Goal: Transaction & Acquisition: Obtain resource

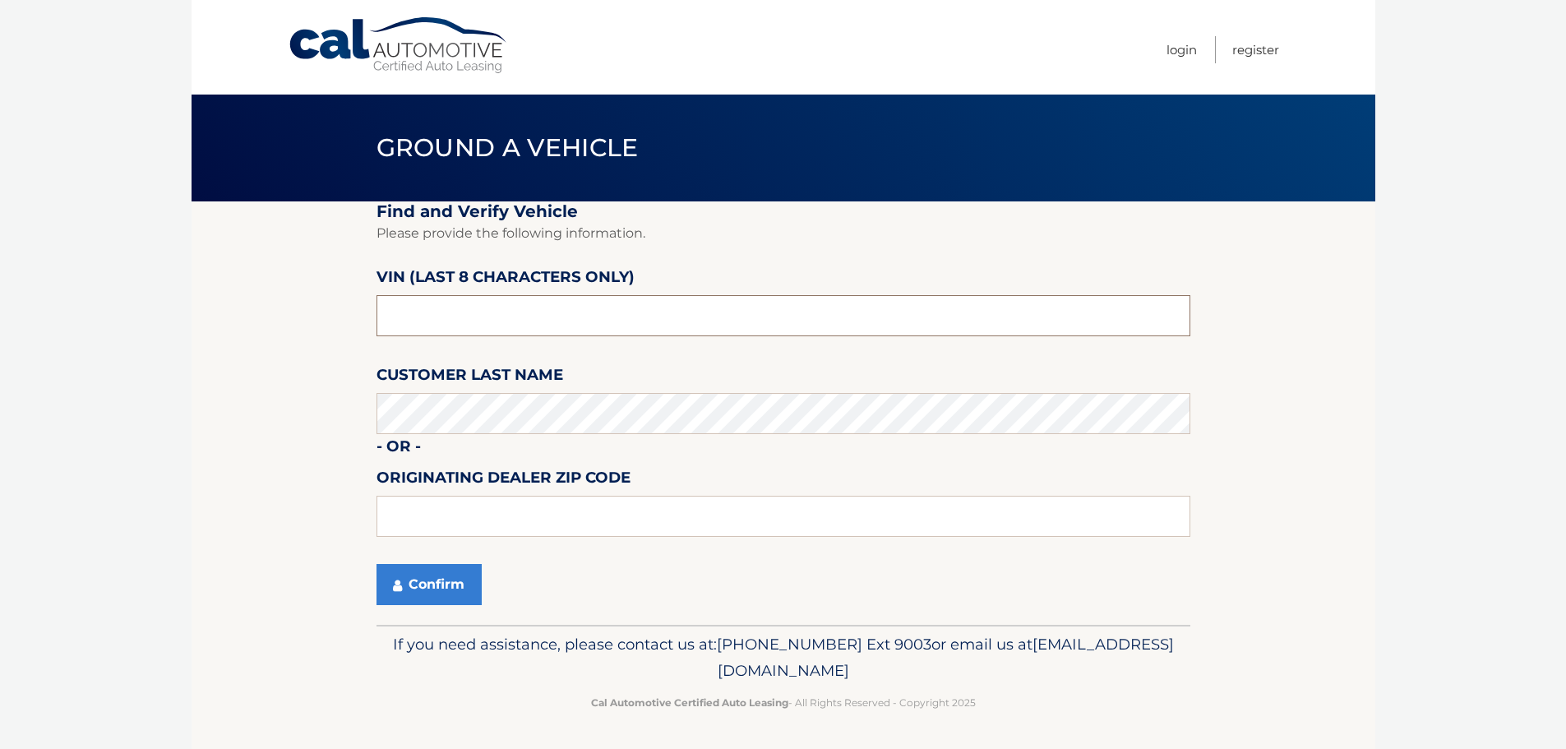
click at [519, 299] on input "text" at bounding box center [783, 315] width 814 height 41
paste input "PC573444"
type input "PC573444"
click at [532, 393] on label "Customer Last Name" at bounding box center [469, 377] width 187 height 30
click at [425, 579] on button "Confirm" at bounding box center [428, 584] width 105 height 41
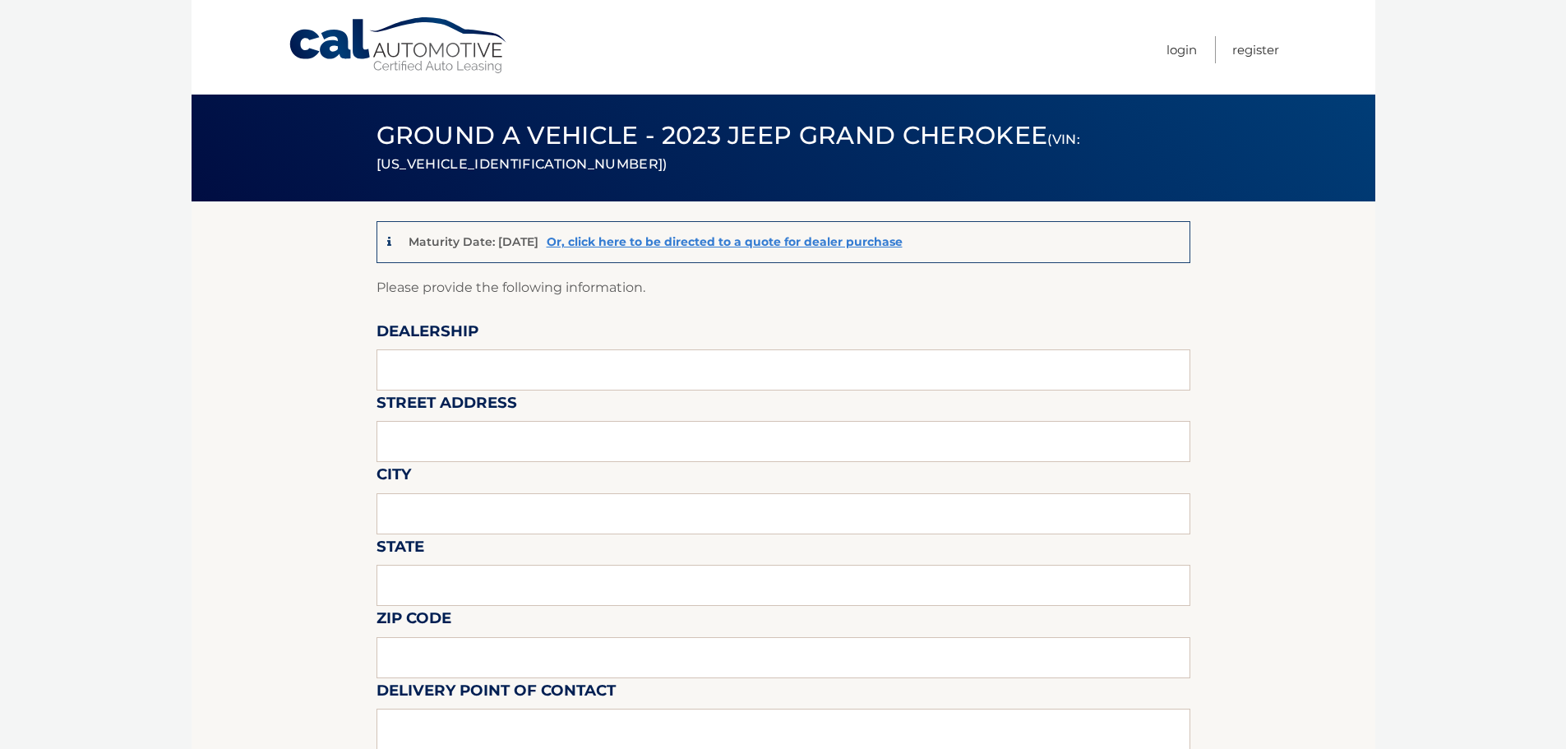
click at [730, 252] on div "Maturity Date: [DATE] Or, click here to be directed to a quote for dealer purch…" at bounding box center [653, 242] width 499 height 21
click at [735, 246] on link "Or, click here to be directed to a quote for dealer purchase" at bounding box center [725, 241] width 356 height 15
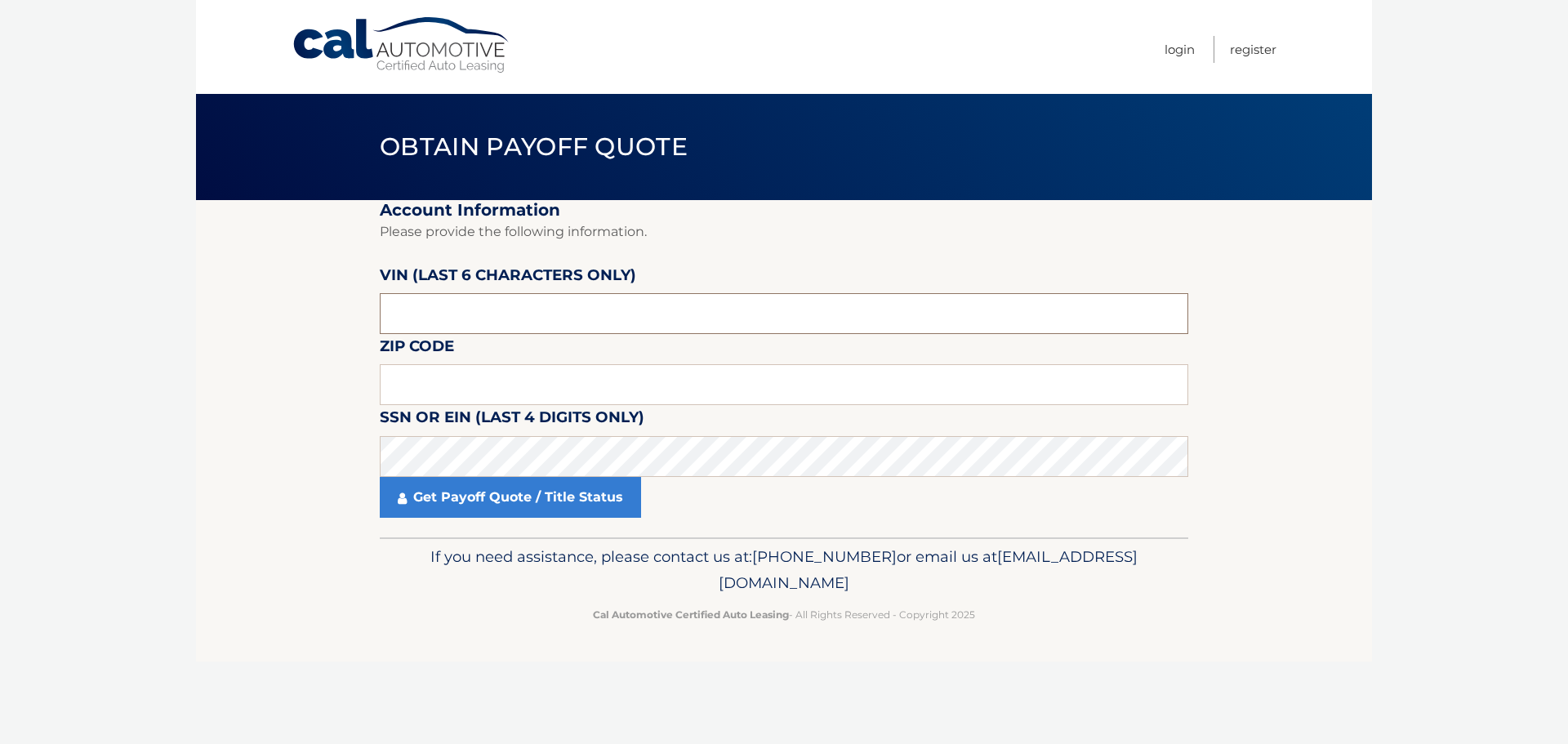
click at [443, 317] on input "text" at bounding box center [784, 313] width 809 height 41
click at [467, 387] on input "text" at bounding box center [784, 384] width 809 height 41
paste input "11730"
type input "11730"
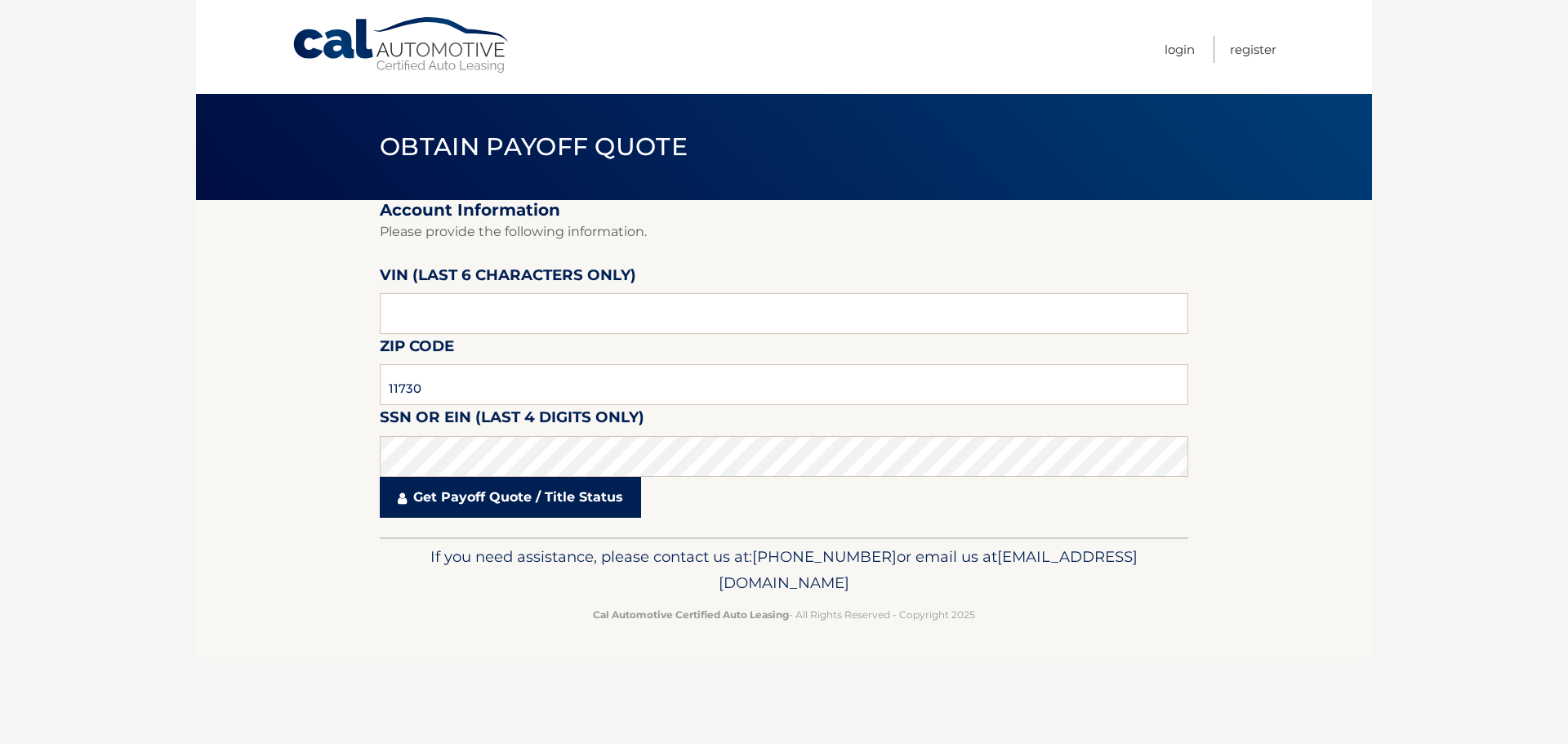
click at [505, 499] on link "Get Payoff Quote / Title Status" at bounding box center [510, 497] width 261 height 41
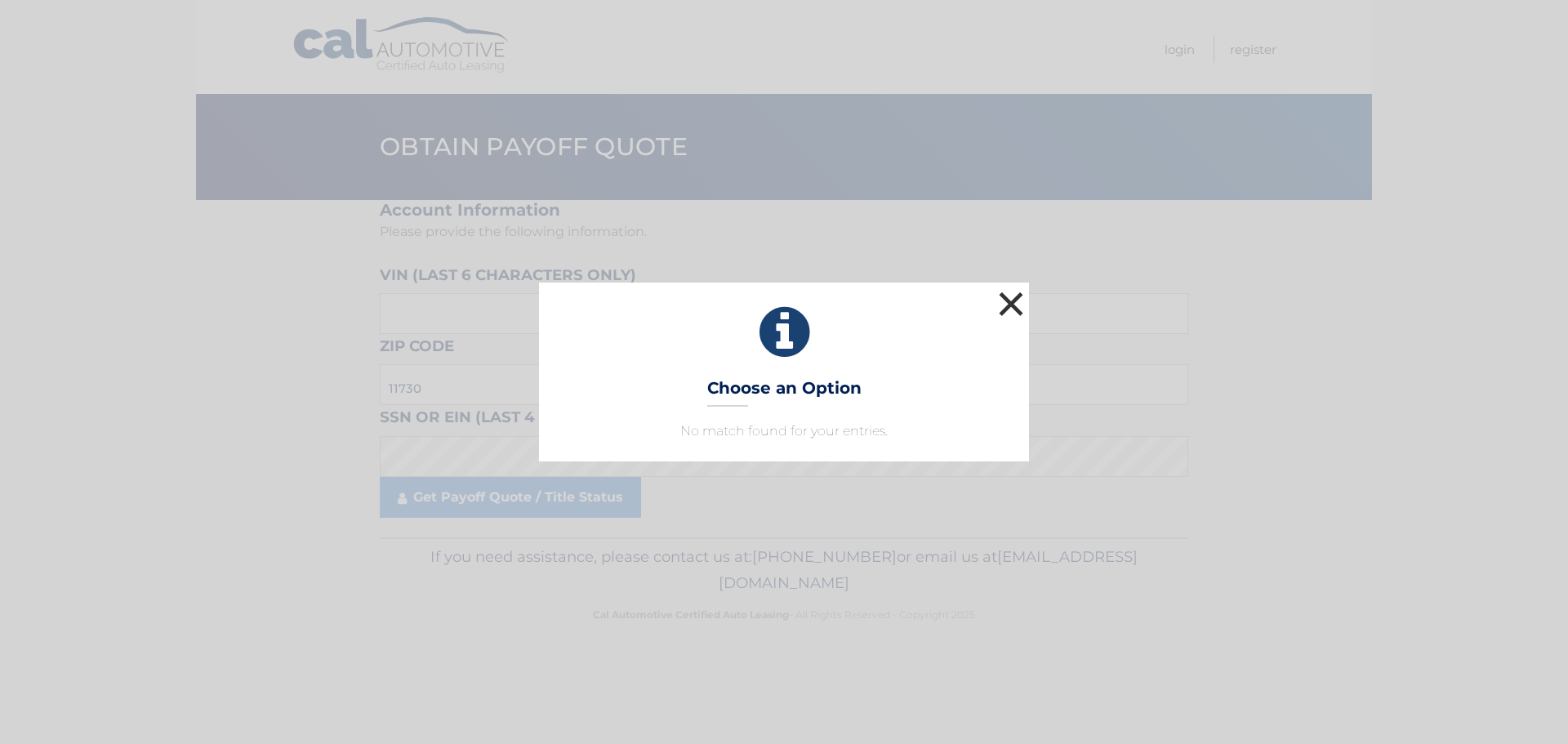
click at [1013, 305] on button "×" at bounding box center [1011, 303] width 33 height 33
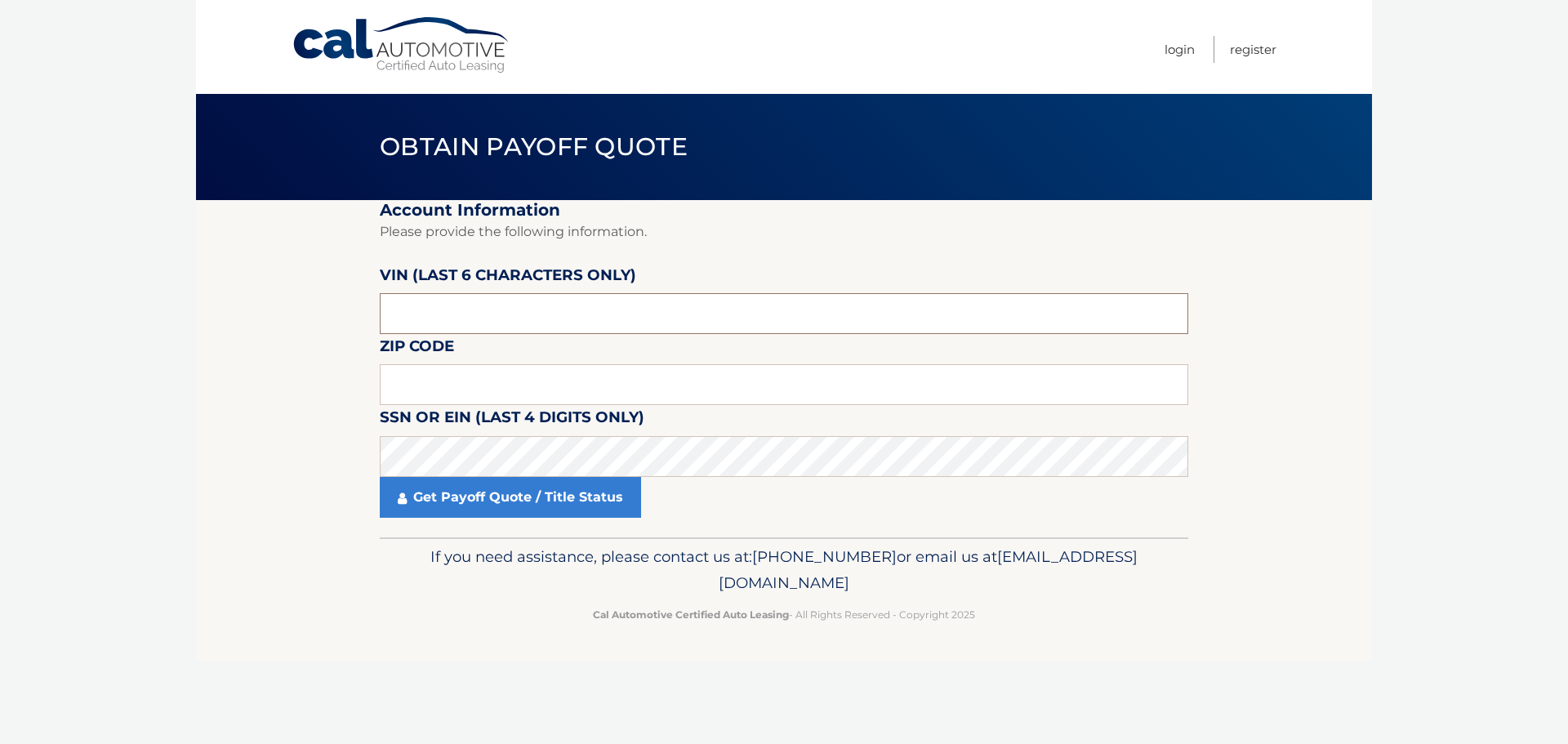
click at [460, 306] on input "text" at bounding box center [784, 313] width 809 height 41
type input "573444"
click at [556, 383] on input "text" at bounding box center [784, 384] width 809 height 41
click at [527, 378] on input "text" at bounding box center [784, 384] width 809 height 41
type input "11730"
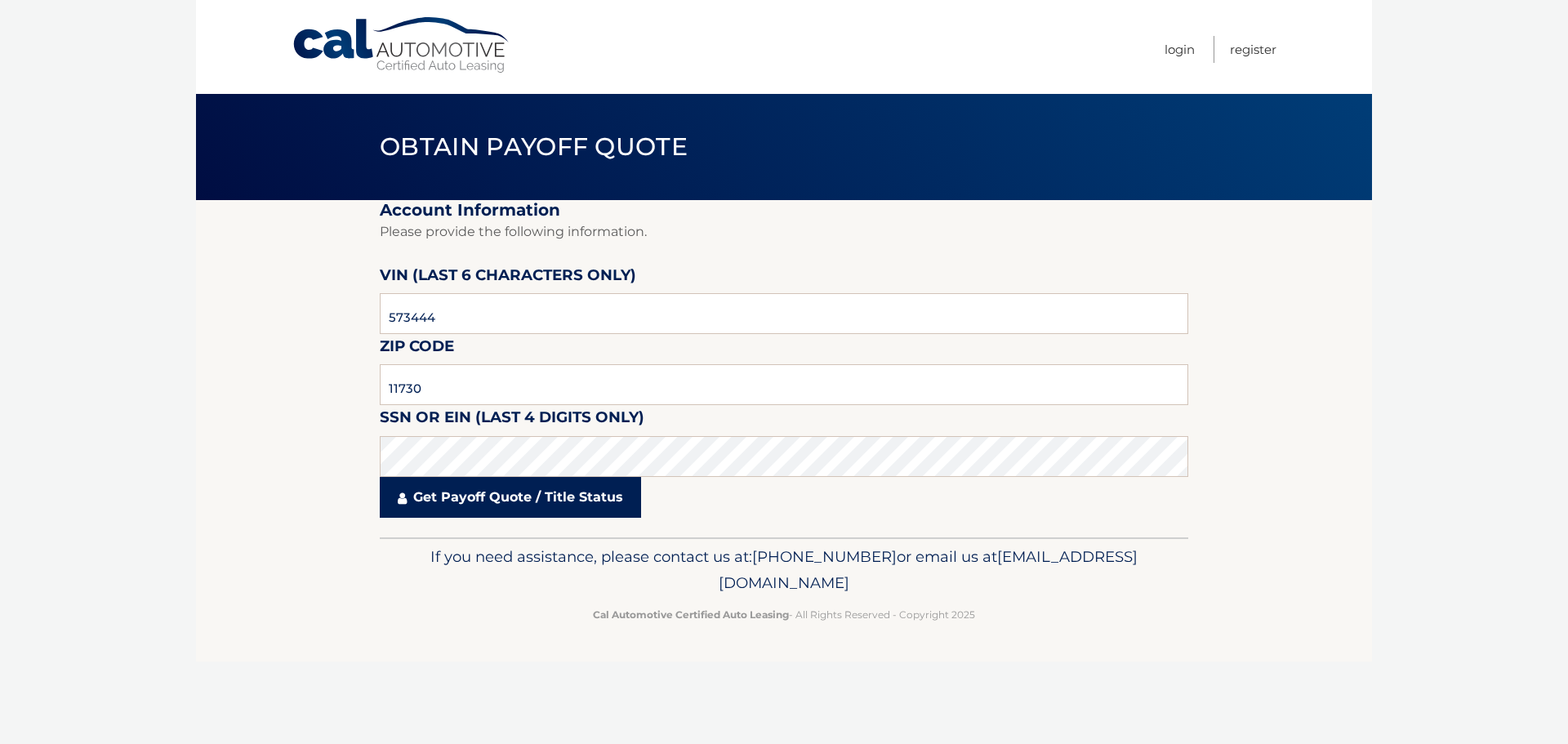
click at [543, 500] on link "Get Payoff Quote / Title Status" at bounding box center [510, 497] width 261 height 41
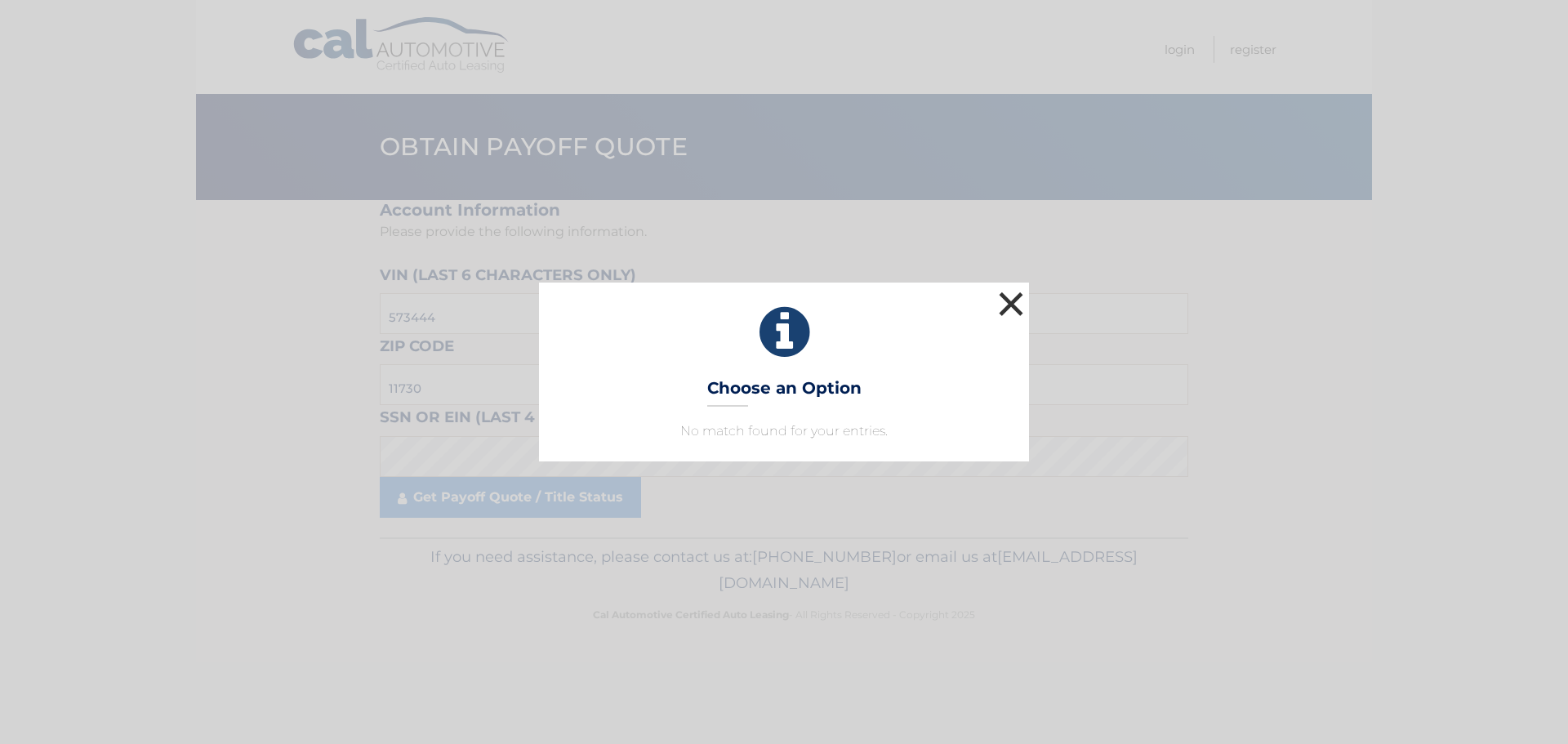
drag, startPoint x: 1016, startPoint y: 298, endPoint x: 965, endPoint y: 254, distance: 67.4
click at [1012, 287] on button "×" at bounding box center [1011, 303] width 33 height 33
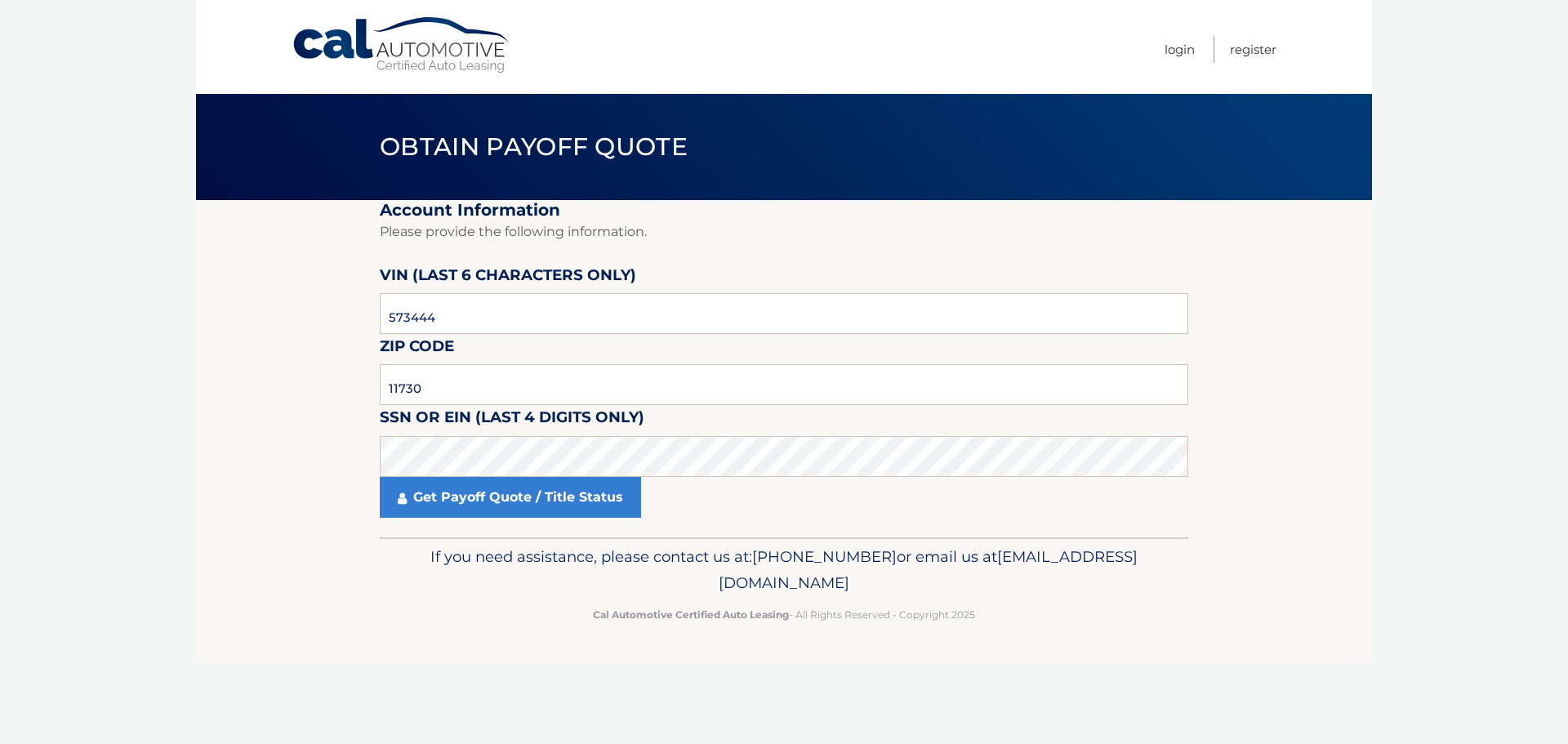
click at [465, 534] on fieldset "Account Information Please provide the following information. VIN (last 6 chara…" at bounding box center [784, 368] width 809 height 337
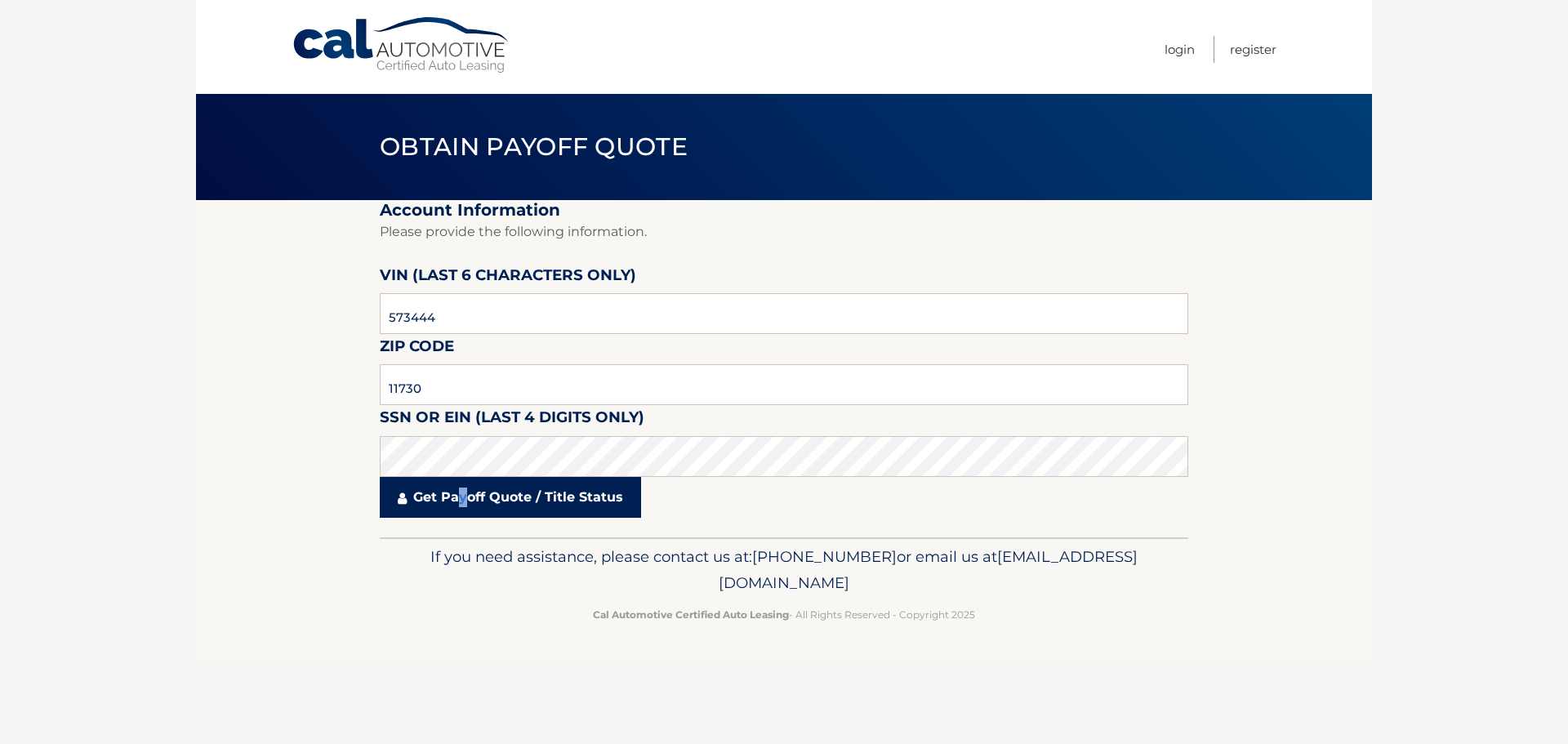
click at [466, 508] on link "Get Payoff Quote / Title Status" at bounding box center [510, 497] width 261 height 41
click at [470, 496] on link "Get Payoff Quote / Title Status" at bounding box center [510, 497] width 261 height 41
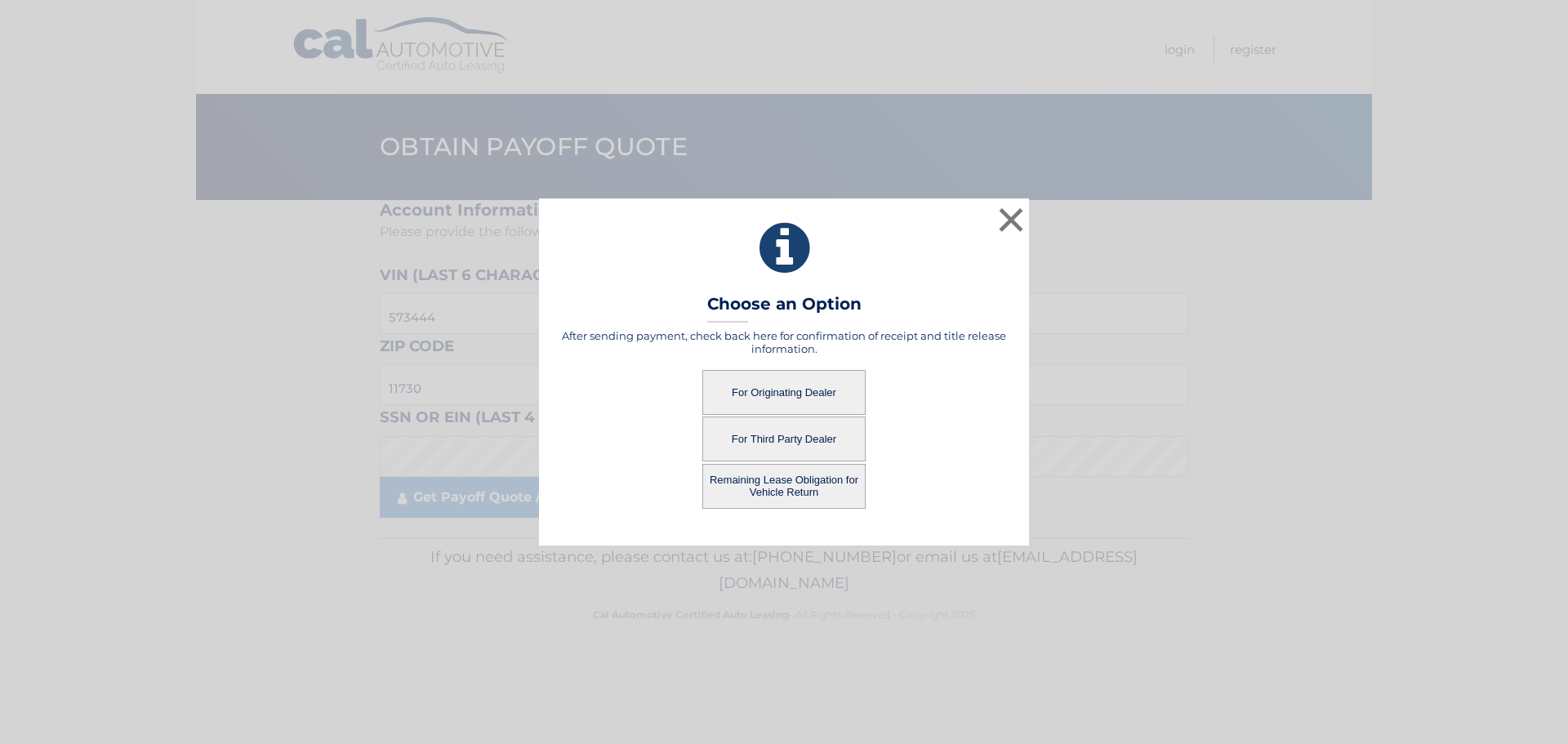
click at [819, 394] on button "For Originating Dealer" at bounding box center [784, 391] width 163 height 45
click at [787, 388] on button "For Originating Dealer" at bounding box center [784, 391] width 163 height 45
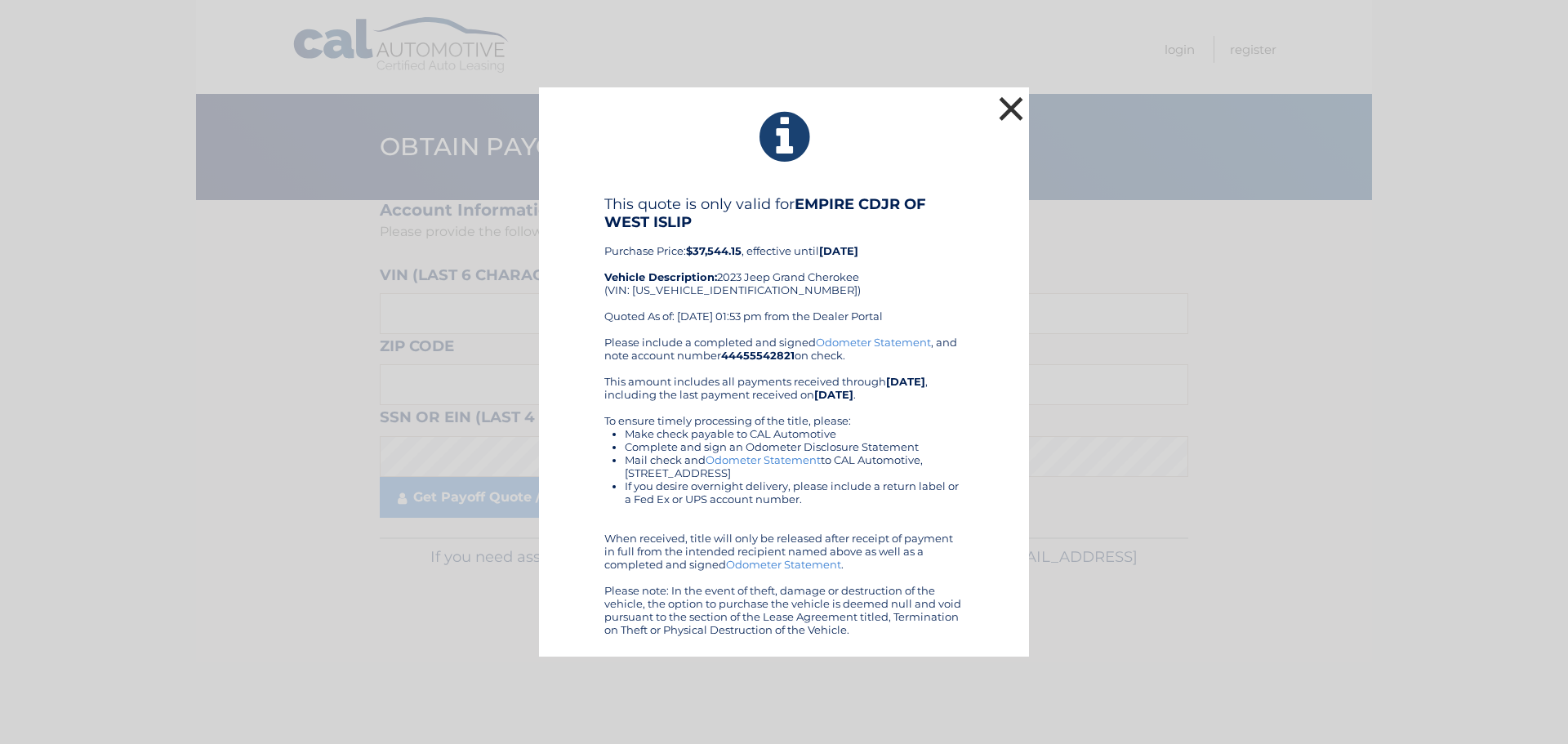
click at [1007, 112] on button "×" at bounding box center [1011, 108] width 33 height 33
